Goal: Navigation & Orientation: Find specific page/section

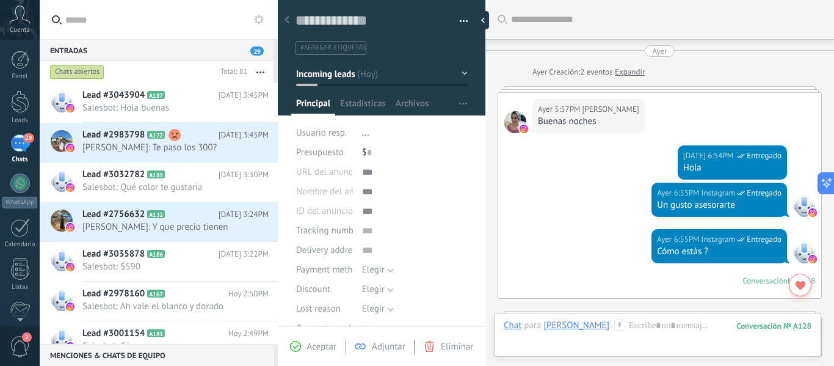
scroll to position [18, 0]
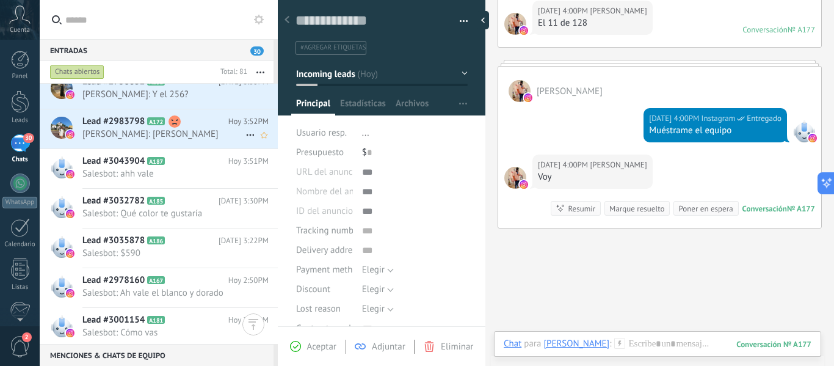
scroll to position [54, 0]
click at [246, 137] on icon at bounding box center [250, 134] width 15 height 15
click at [183, 20] on div at bounding box center [417, 183] width 834 height 366
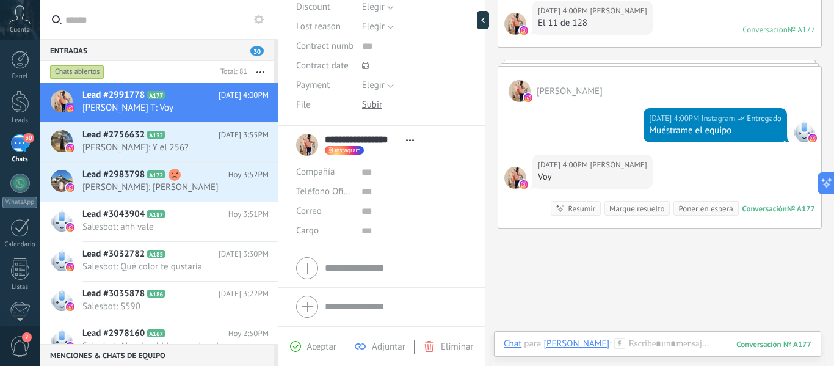
scroll to position [0, 0]
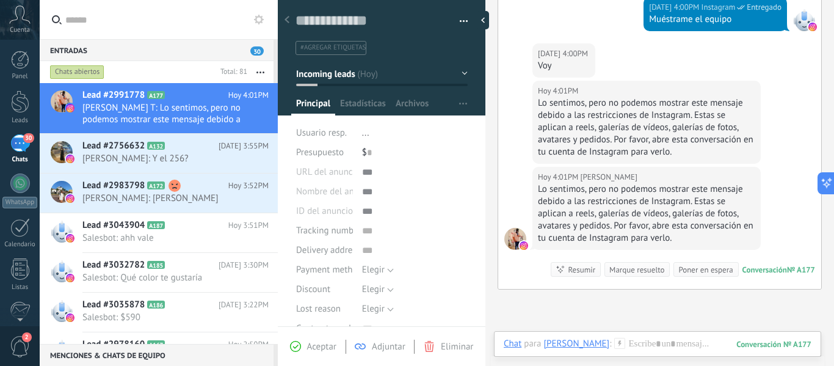
scroll to position [1213, 0]
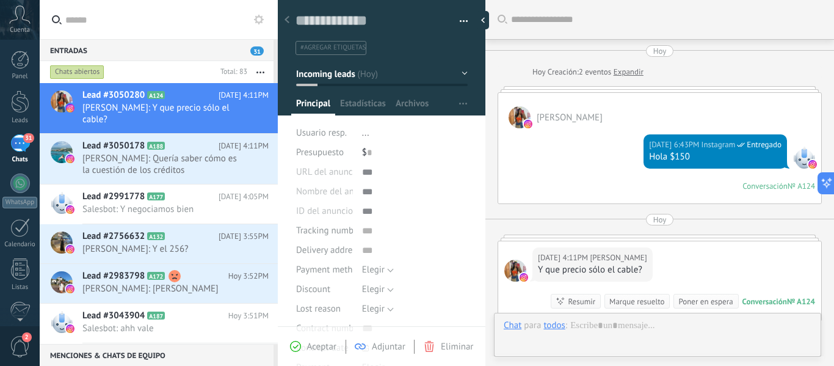
scroll to position [168, 0]
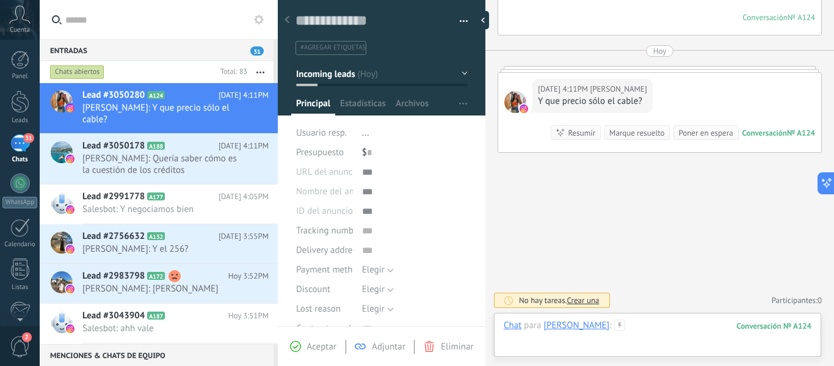
click at [597, 338] on div at bounding box center [657, 337] width 308 height 37
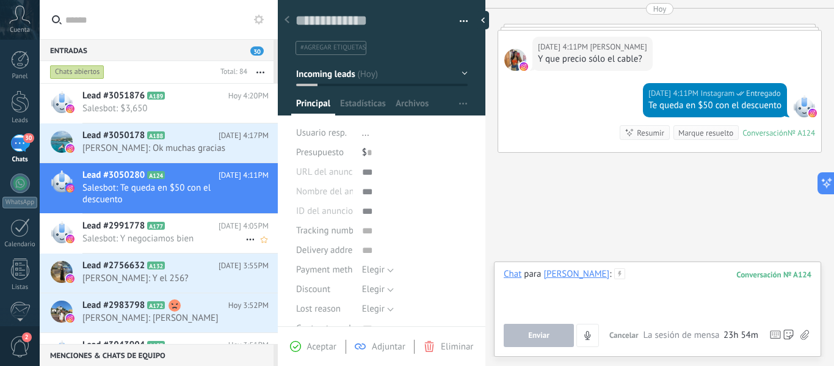
scroll to position [126, 0]
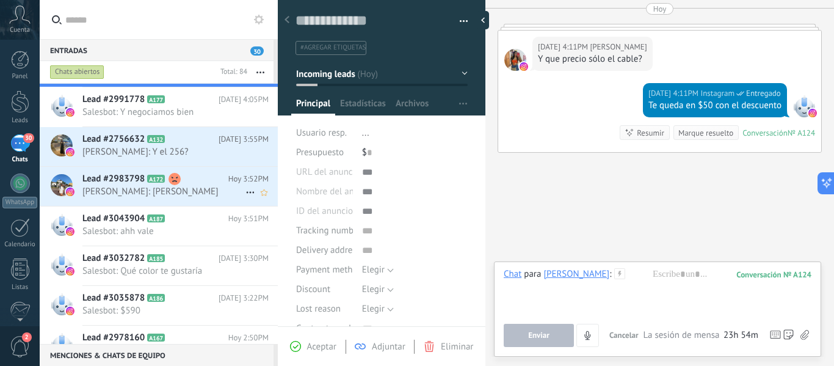
click at [157, 190] on span "[PERSON_NAME]: [PERSON_NAME]" at bounding box center [163, 192] width 163 height 12
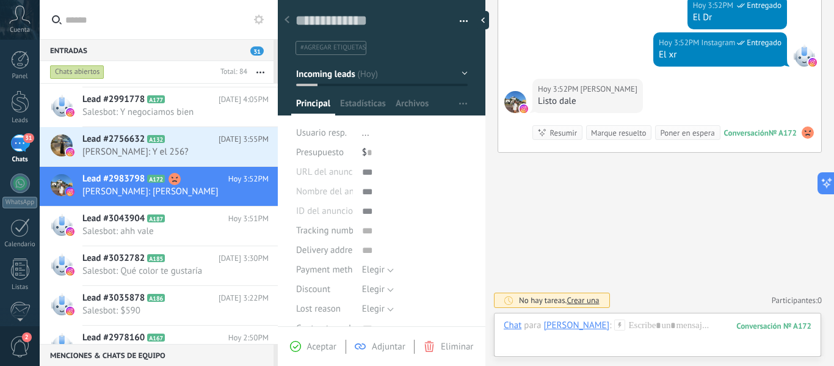
scroll to position [137, 0]
click at [359, 83] on button "Incoming leads" at bounding box center [381, 74] width 171 height 22
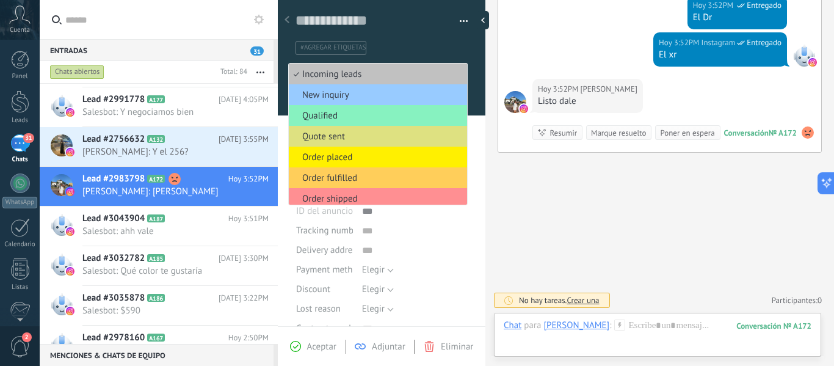
click at [521, 43] on div "[DATE] 3:52PM Instagram Entregado El xr" at bounding box center [659, 55] width 323 height 46
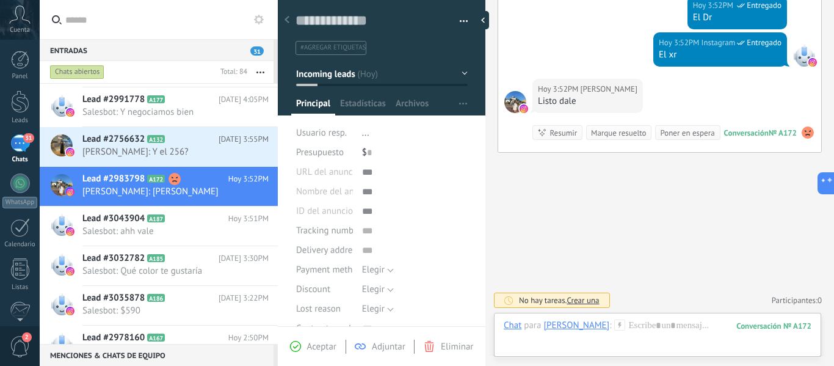
click at [802, 134] on use at bounding box center [807, 132] width 12 height 12
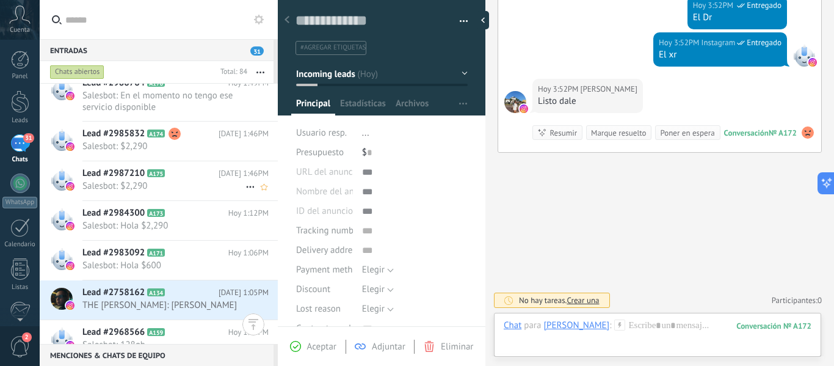
scroll to position [823, 0]
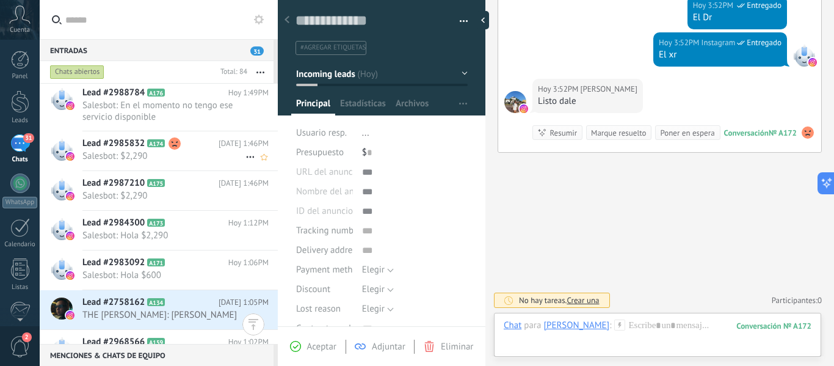
click at [131, 153] on span "Salesbot: $2,290" at bounding box center [163, 156] width 163 height 12
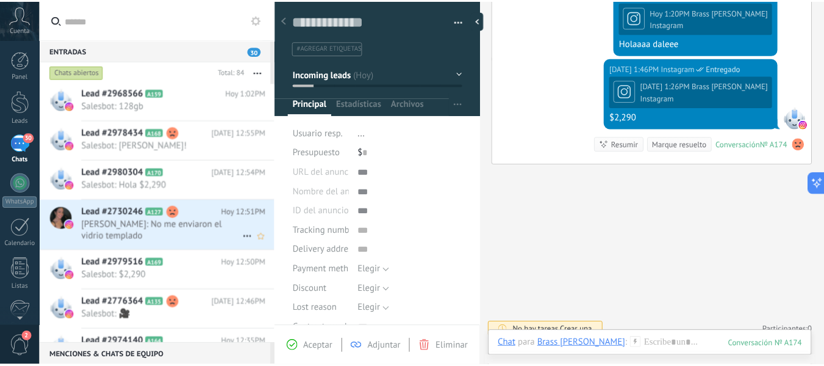
scroll to position [1063, 0]
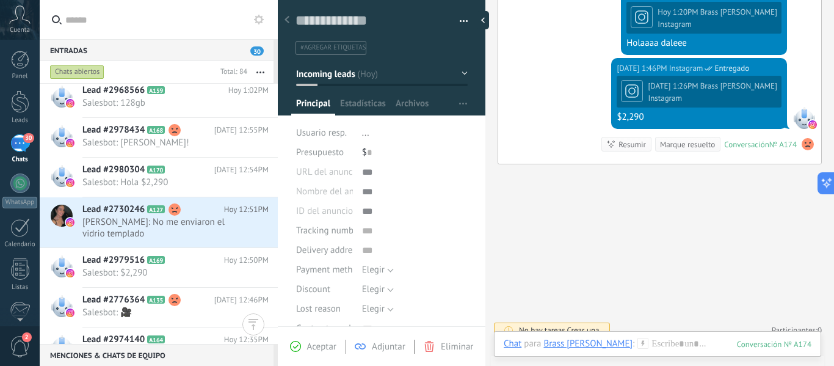
click at [25, 146] on div "30" at bounding box center [20, 143] width 20 height 18
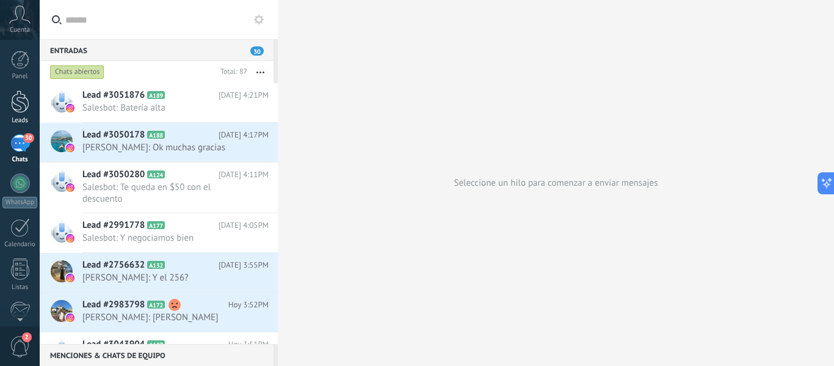
click at [24, 107] on div at bounding box center [20, 101] width 18 height 23
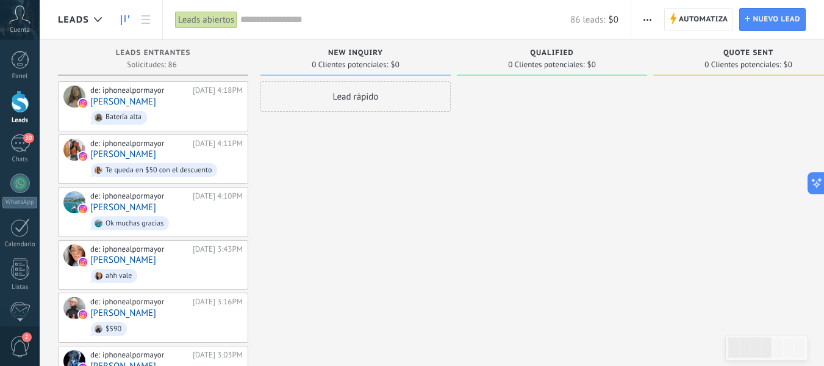
click at [20, 208] on div "Panel Leads 30 Chats WhatsApp Clientes" at bounding box center [20, 259] width 40 height 417
click at [26, 165] on div "Panel Leads 30 Chats WhatsApp Clientes" at bounding box center [20, 259] width 40 height 417
click at [22, 156] on div "Chats" at bounding box center [19, 160] width 35 height 8
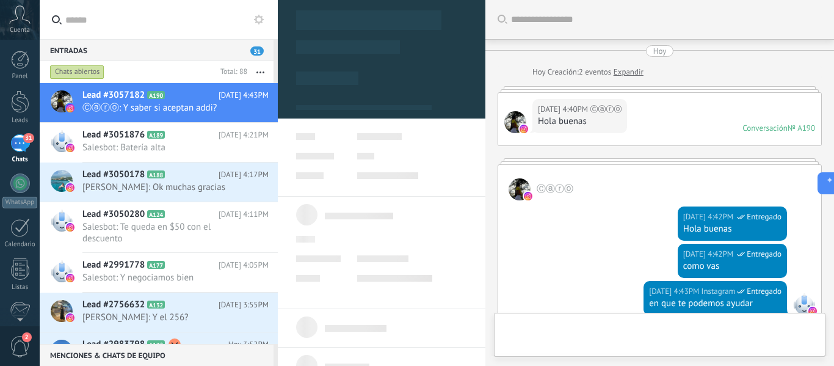
scroll to position [298, 0]
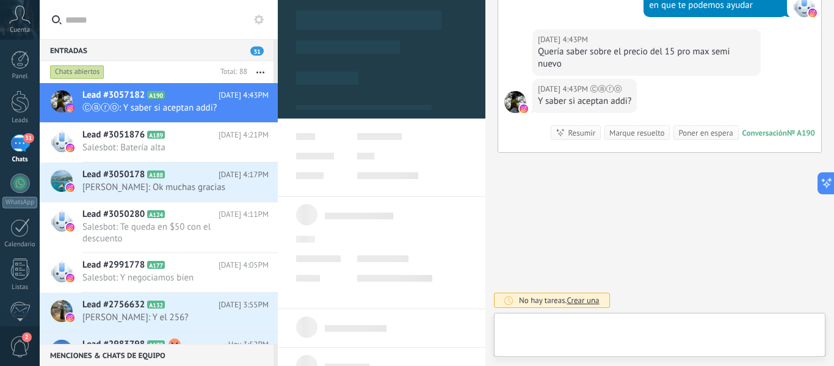
type textarea "**********"
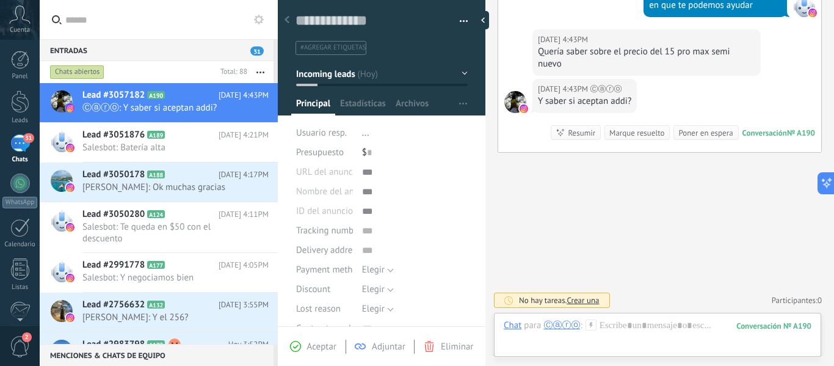
click at [670, 267] on div "Buscar Carga más [DATE] [DATE] Creación: 2 eventos Expandir [DATE] 4:40PM Ⓒⓐⓡⓞ …" at bounding box center [659, 33] width 348 height 663
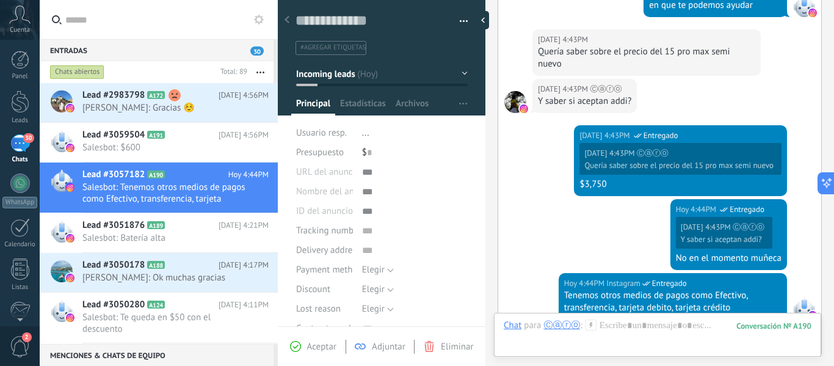
scroll to position [500, 0]
